Goal: Transaction & Acquisition: Purchase product/service

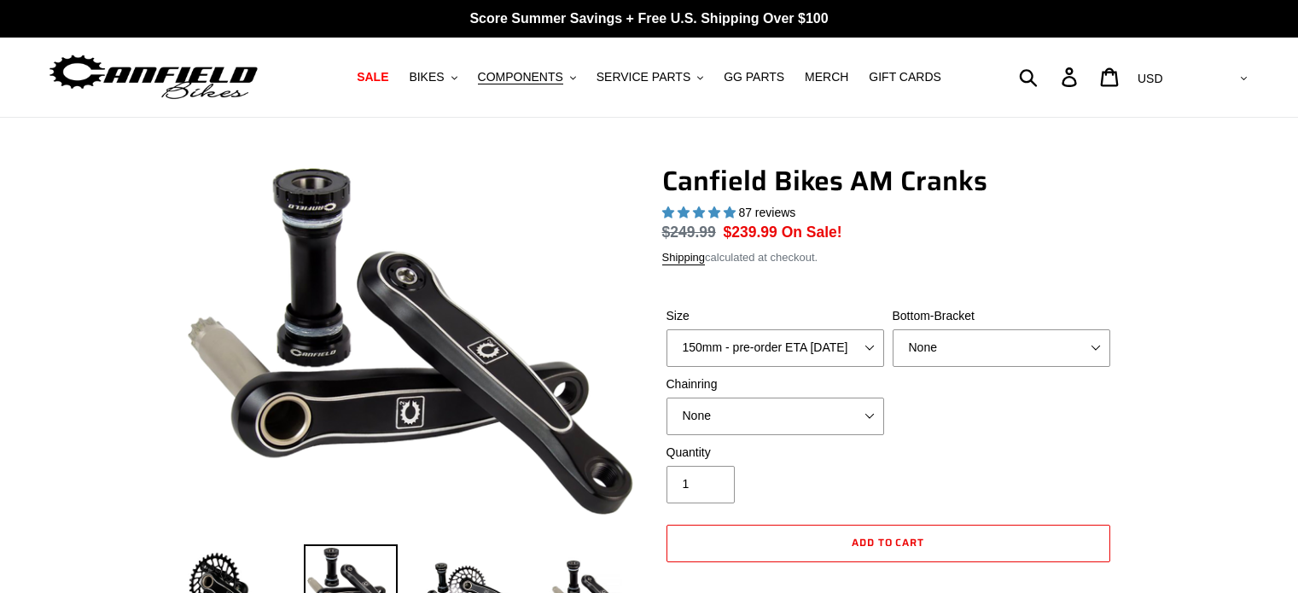
select select "highest-rating"
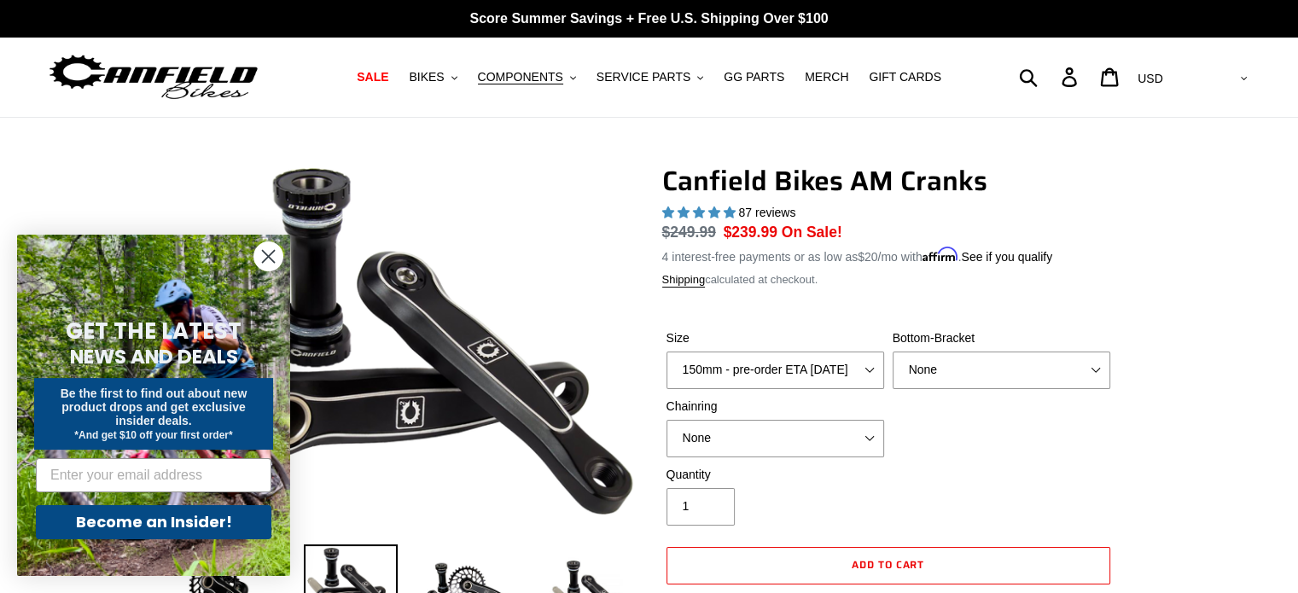
click at [266, 259] on icon "Close dialog" at bounding box center [269, 257] width 12 height 12
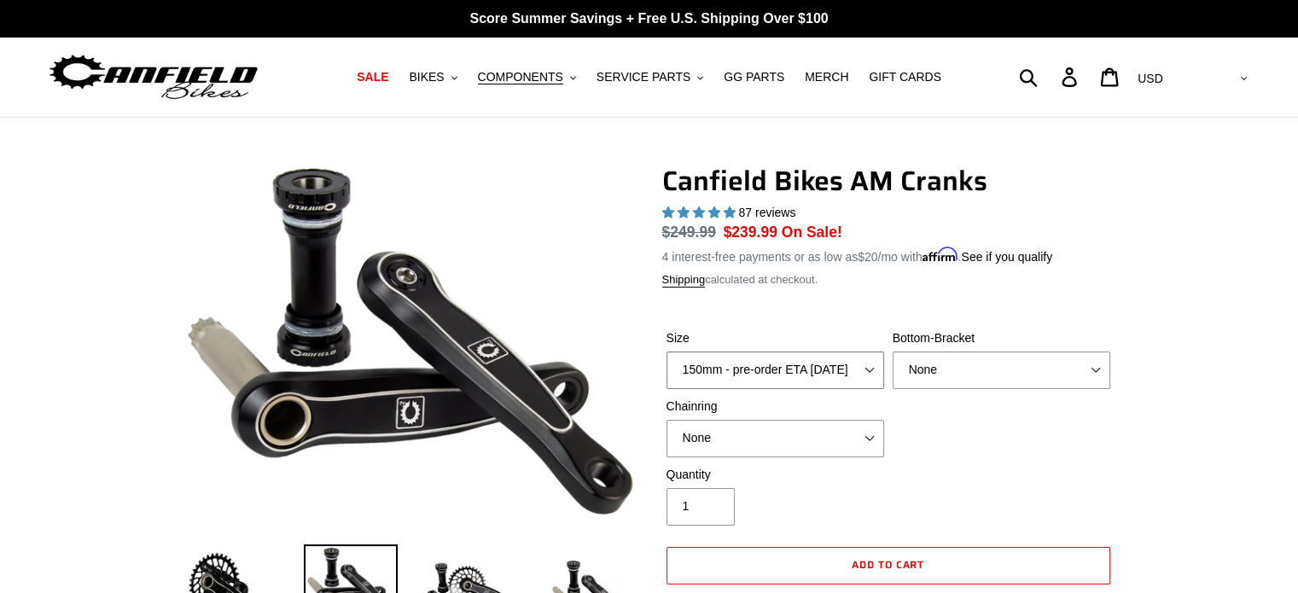
click at [823, 382] on select "150mm - pre-order ETA [DATE] 155mm - pre-order ETA [DATE] 160mm - pre-order ETA…" at bounding box center [776, 371] width 218 height 38
select select "160mm - pre-order ETA [DATE]"
click at [667, 352] on select "150mm - pre-order ETA [DATE] 155mm - pre-order ETA [DATE] 160mm - pre-order ETA…" at bounding box center [776, 371] width 218 height 38
click at [1023, 367] on select "None BSA Threaded 68/73mm Press Fit PF92" at bounding box center [1002, 371] width 218 height 38
select select "BSA Threaded 68/73mm"
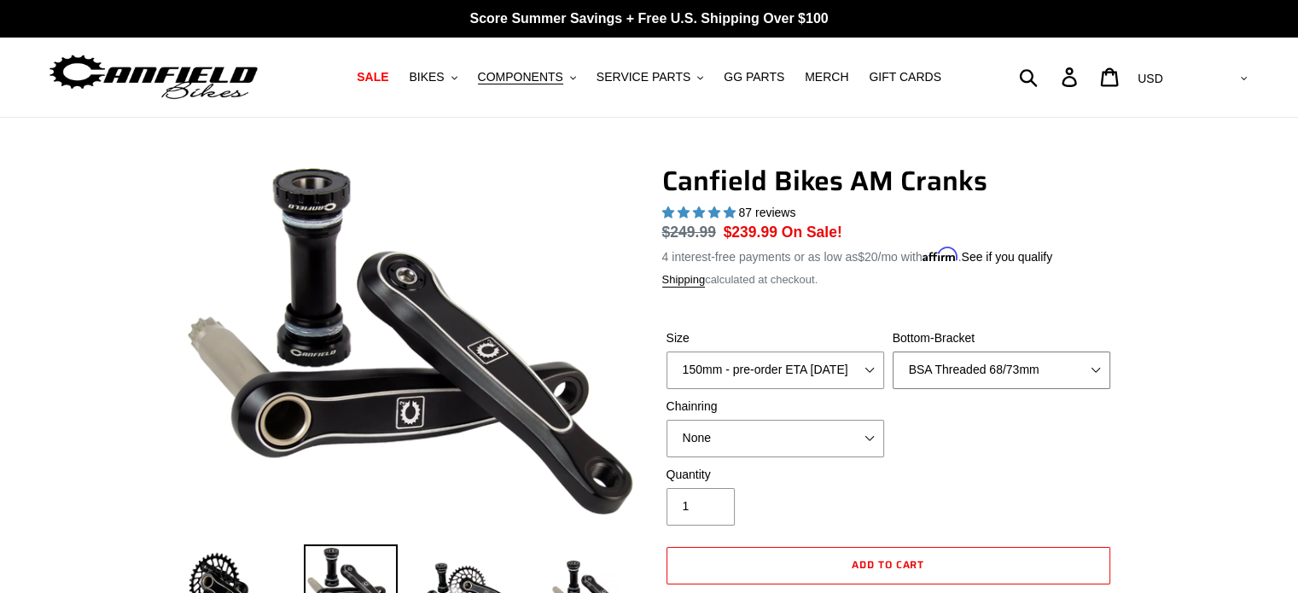
click at [893, 352] on select "None BSA Threaded 68/73mm Press Fit PF92" at bounding box center [1002, 371] width 218 height 38
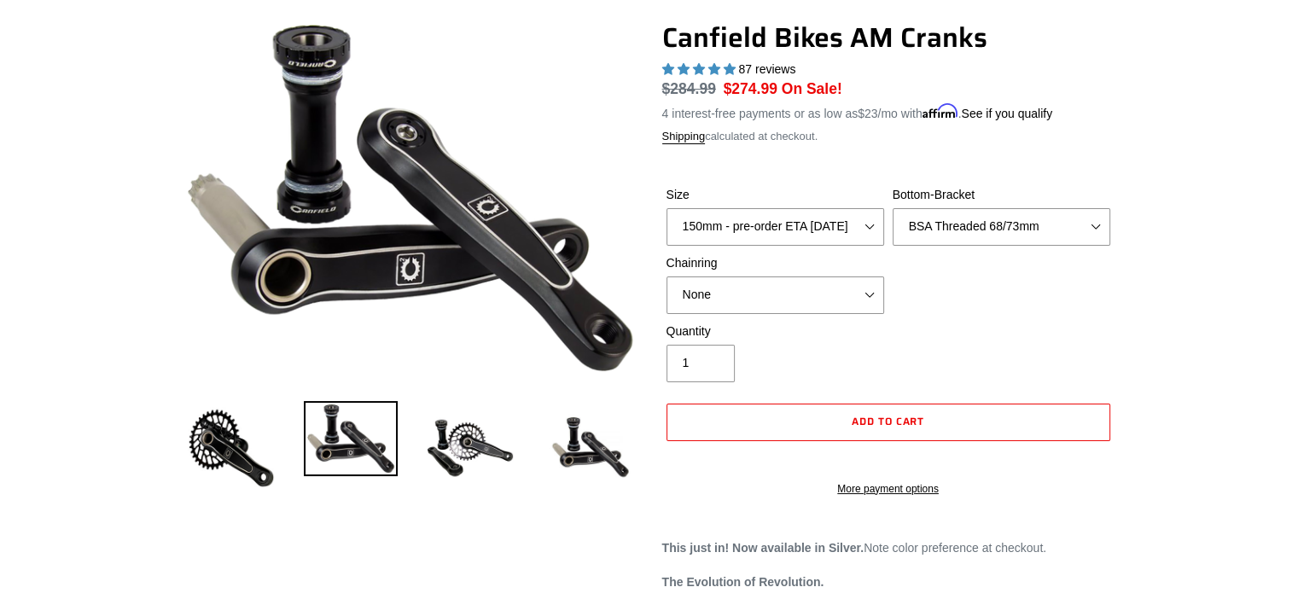
scroll to position [156, 0]
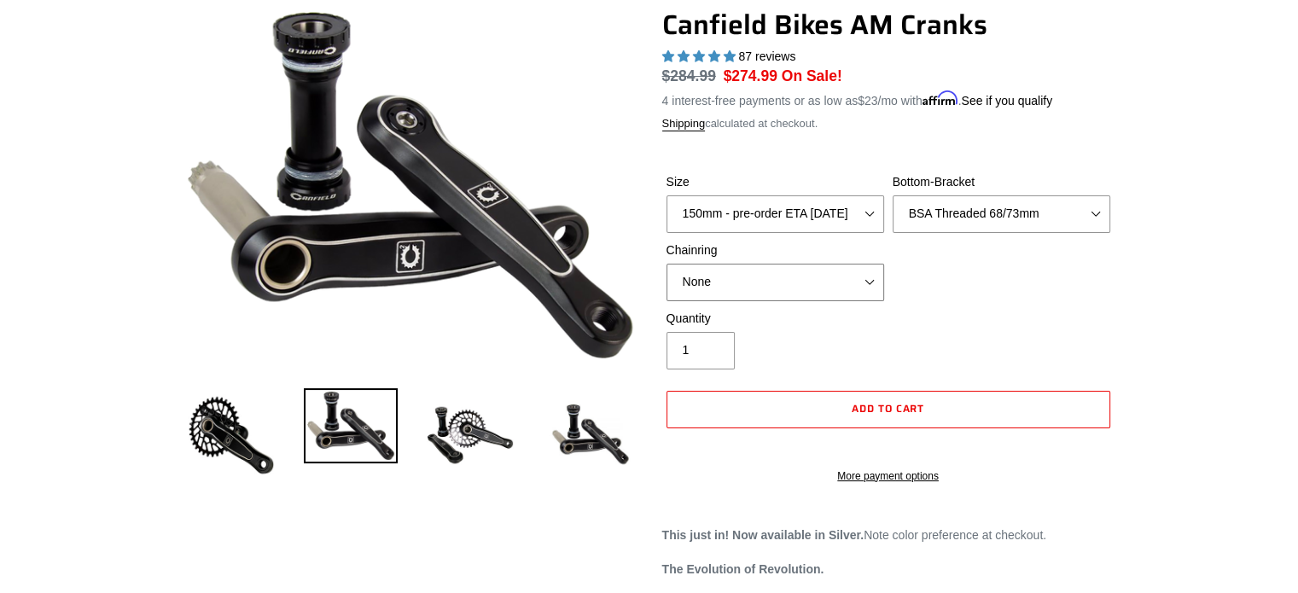
click at [816, 272] on select "None 30t Round (Boost 148) 30t Oval (Boost 148) 32t Round (Boost 148) 32t Oval …" at bounding box center [776, 283] width 218 height 38
